Goal: Check status

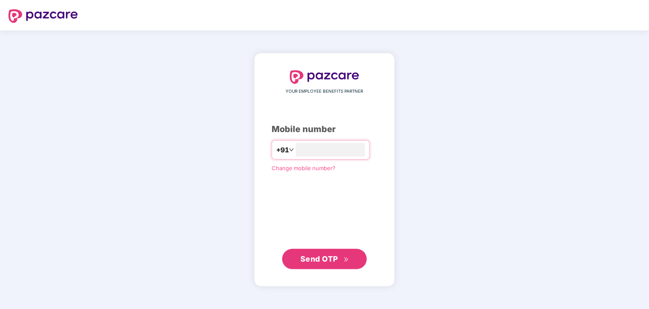
type input "**********"
click at [320, 263] on span "Send OTP" at bounding box center [325, 259] width 49 height 12
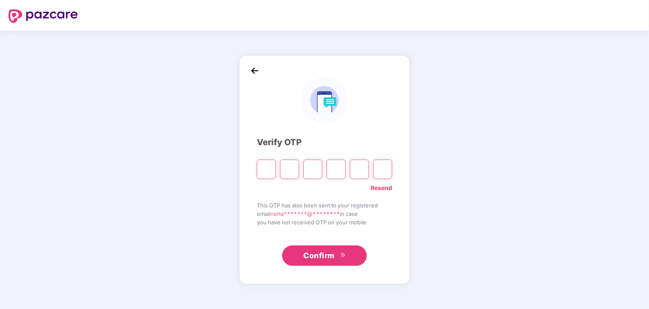
type input "*"
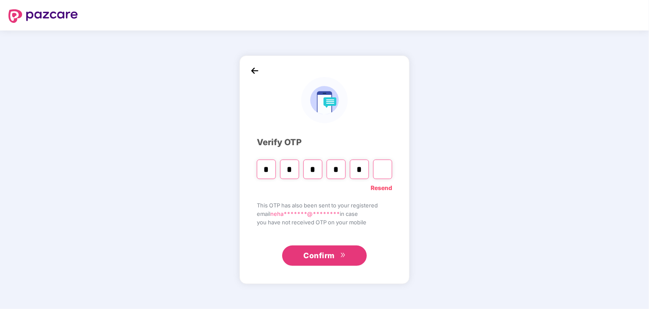
type input "*"
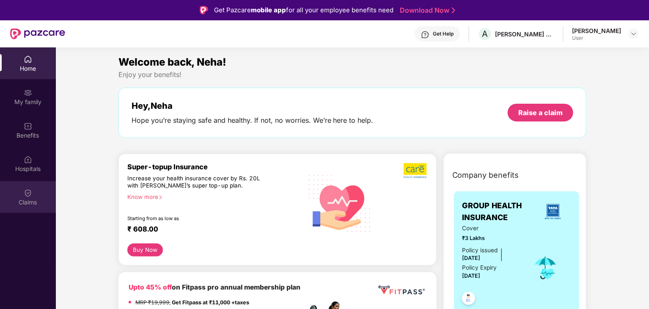
click at [25, 190] on img at bounding box center [28, 193] width 8 height 8
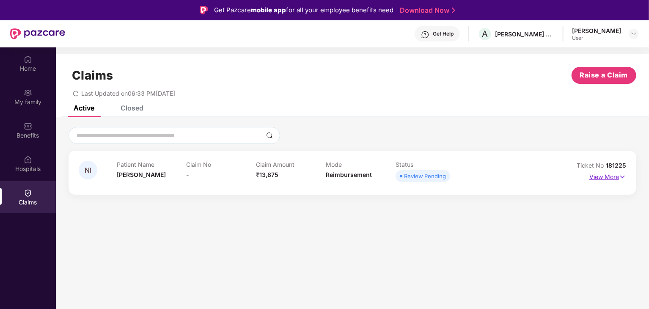
click at [607, 176] on p "View More" at bounding box center [608, 175] width 37 height 11
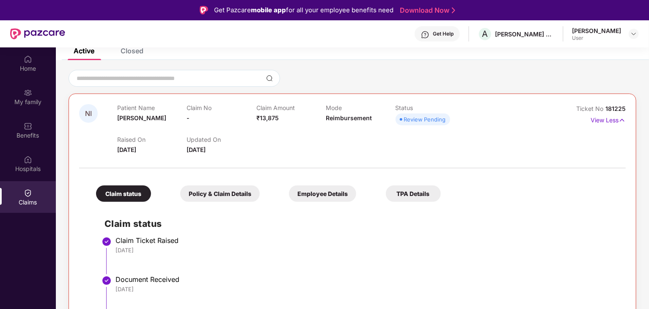
scroll to position [47, 0]
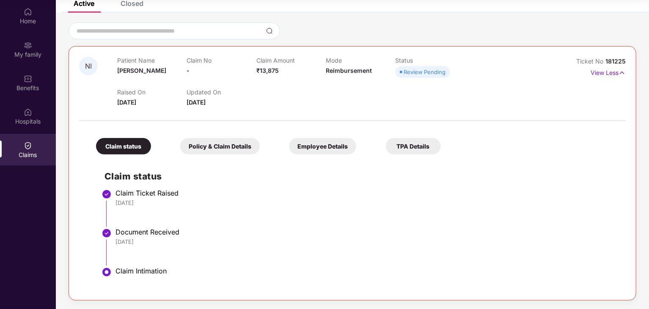
click at [232, 148] on div "Policy & Claim Details" at bounding box center [220, 146] width 80 height 17
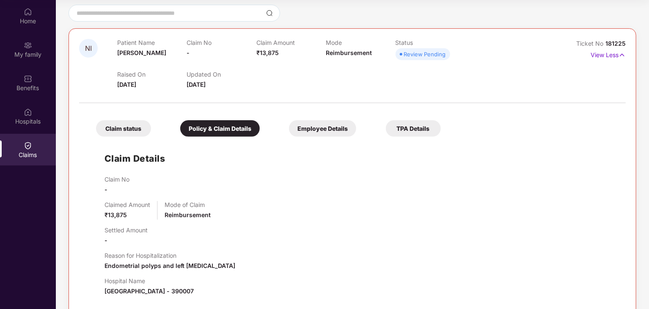
scroll to position [68, 0]
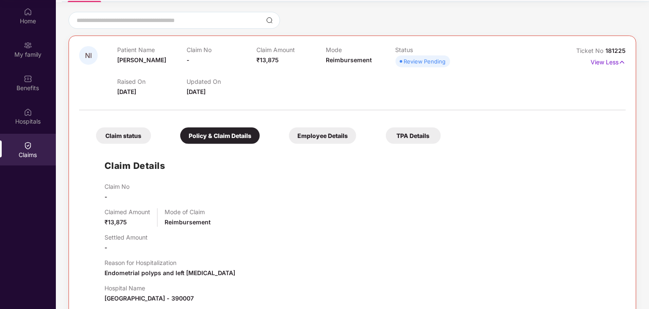
click at [331, 134] on div "Employee Details" at bounding box center [322, 135] width 67 height 17
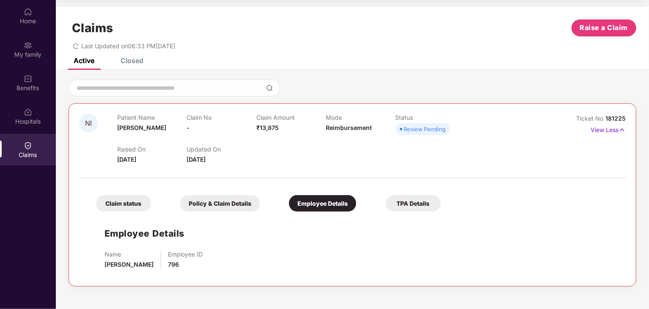
scroll to position [0, 0]
click at [401, 207] on div "TPA Details" at bounding box center [413, 203] width 55 height 17
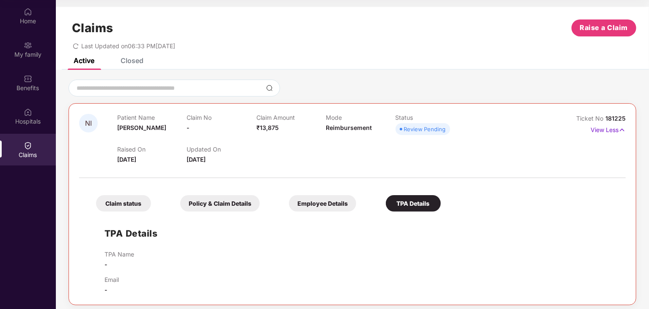
click at [127, 54] on div "Claims Raise a Claim Last Updated on 06:33 PM[DATE]" at bounding box center [352, 32] width 593 height 51
click at [127, 61] on div "Closed" at bounding box center [132, 60] width 23 height 8
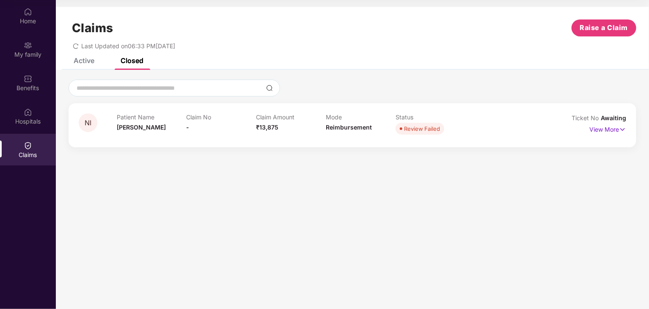
click at [88, 61] on div "Active" at bounding box center [84, 60] width 21 height 8
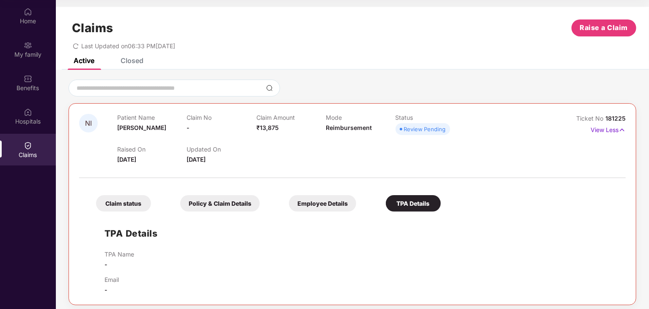
click at [418, 130] on div "Review Pending" at bounding box center [425, 129] width 42 height 8
click at [620, 130] on img at bounding box center [622, 129] width 7 height 9
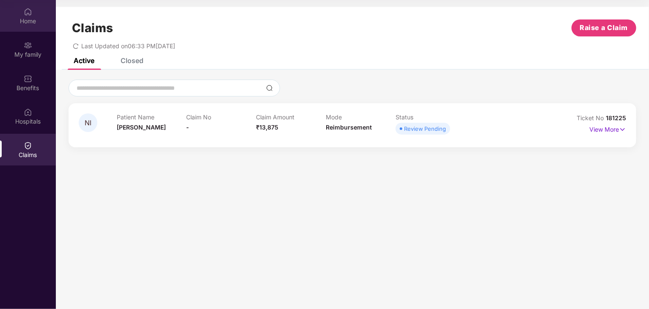
click at [28, 21] on div "Home" at bounding box center [28, 21] width 56 height 8
